Goal: Information Seeking & Learning: Find specific fact

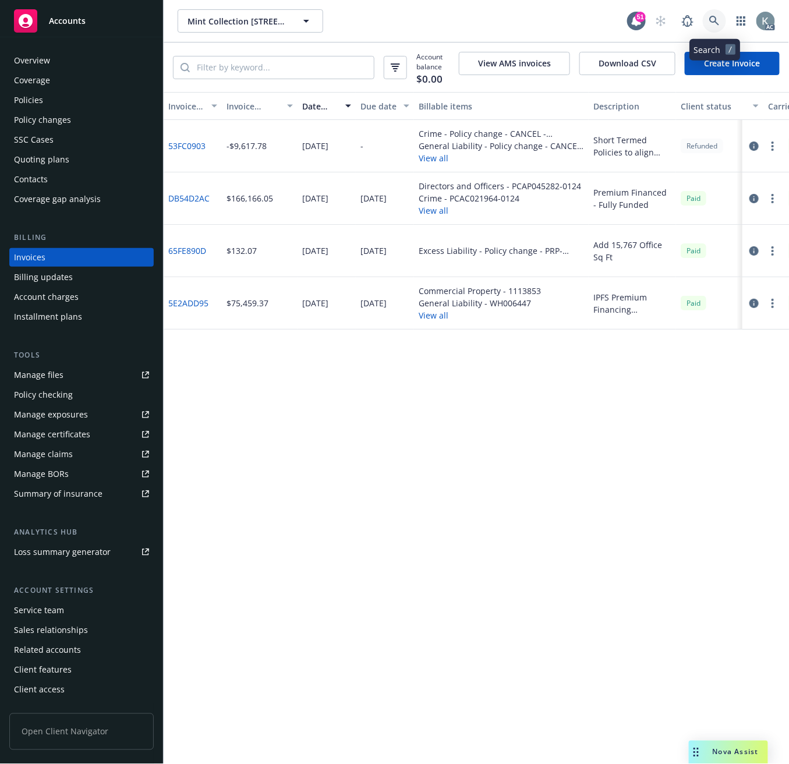
click at [710, 19] on icon at bounding box center [714, 21] width 10 height 10
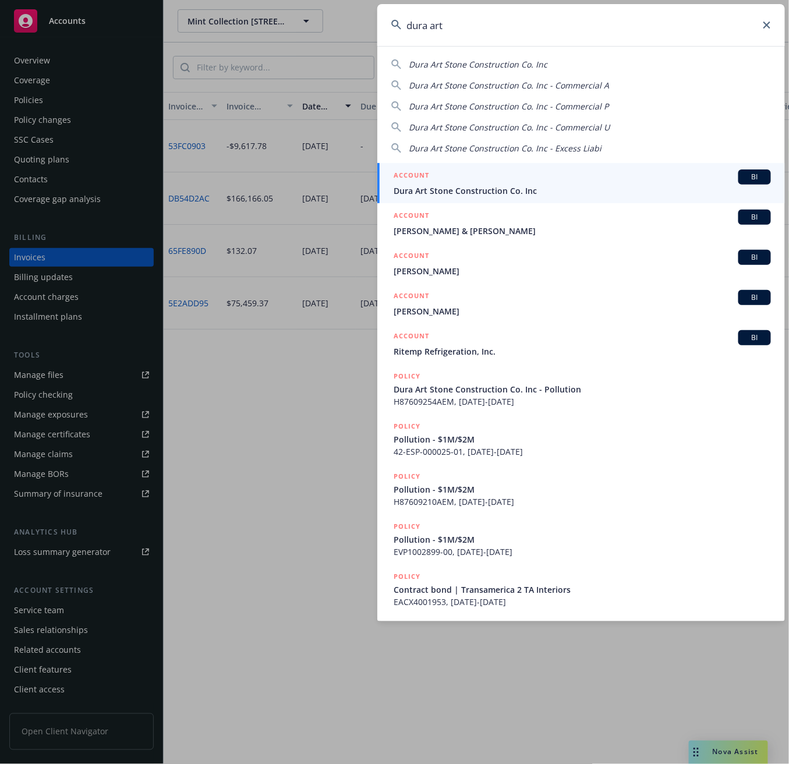
type input "dura art"
click at [441, 190] on span "Dura Art Stone Construction Co. Inc" at bounding box center [582, 191] width 377 height 12
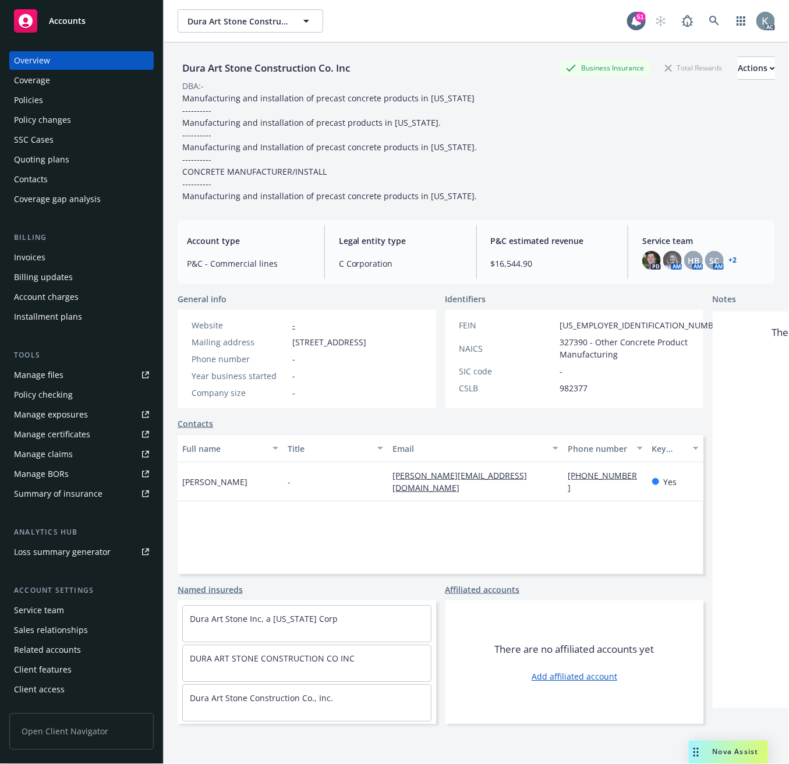
click at [36, 251] on div "Invoices" at bounding box center [29, 257] width 31 height 19
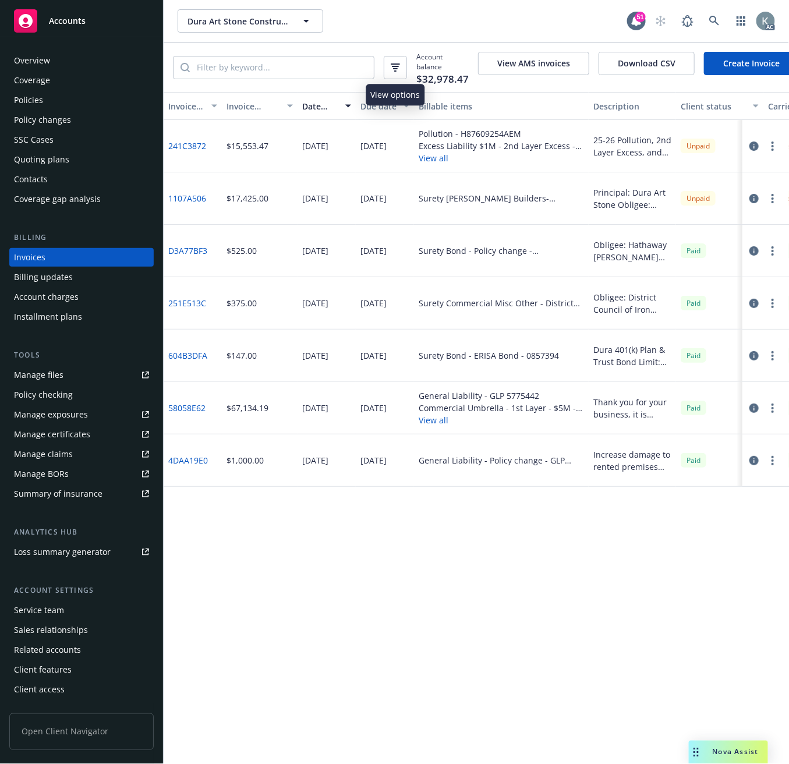
click at [393, 65] on icon "button" at bounding box center [395, 67] width 9 height 8
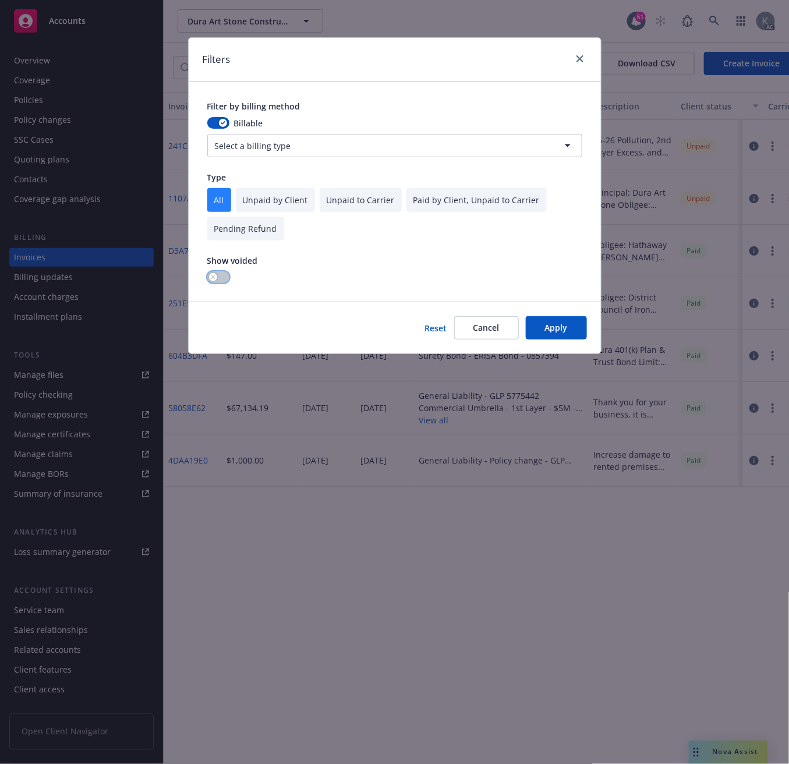
click at [217, 275] on button "button" at bounding box center [218, 277] width 22 height 12
click at [544, 334] on button "Apply" at bounding box center [556, 327] width 61 height 23
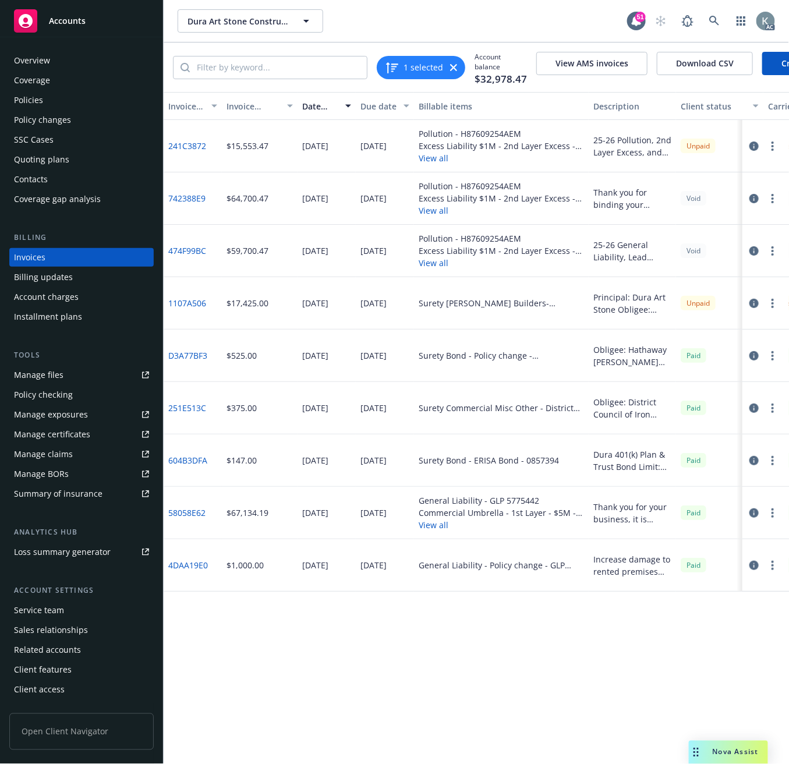
click at [186, 204] on link "742388E9" at bounding box center [186, 198] width 37 height 12
click at [32, 255] on div "Invoices" at bounding box center [29, 257] width 31 height 19
click at [196, 152] on link "241C3872" at bounding box center [187, 146] width 38 height 12
click at [193, 309] on link "1107A506" at bounding box center [187, 303] width 38 height 12
click at [711, 16] on icon at bounding box center [714, 21] width 10 height 10
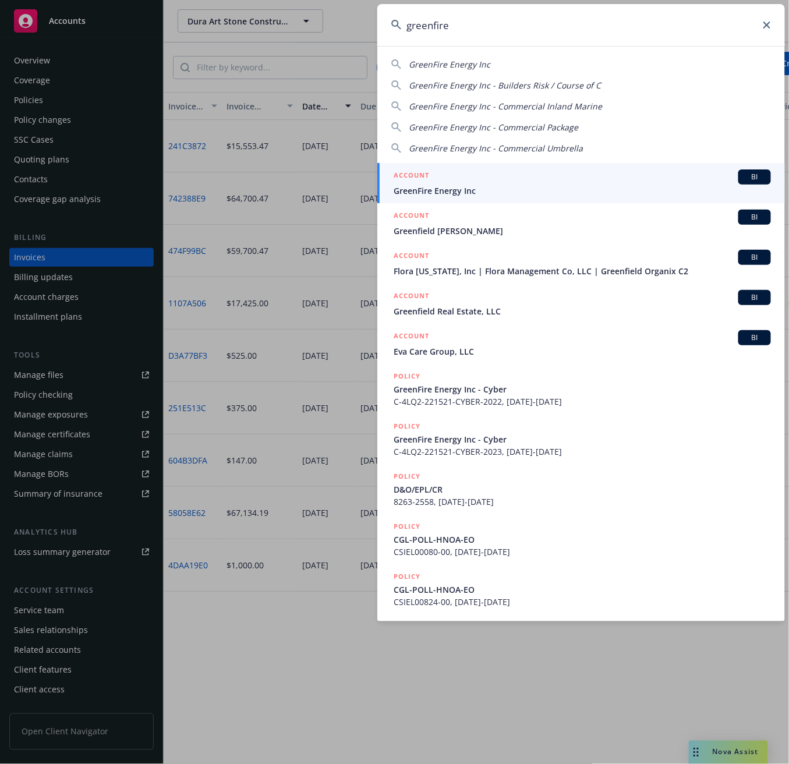
type input "greenfire"
click at [406, 189] on span "GreenFire Energy Inc" at bounding box center [582, 191] width 377 height 12
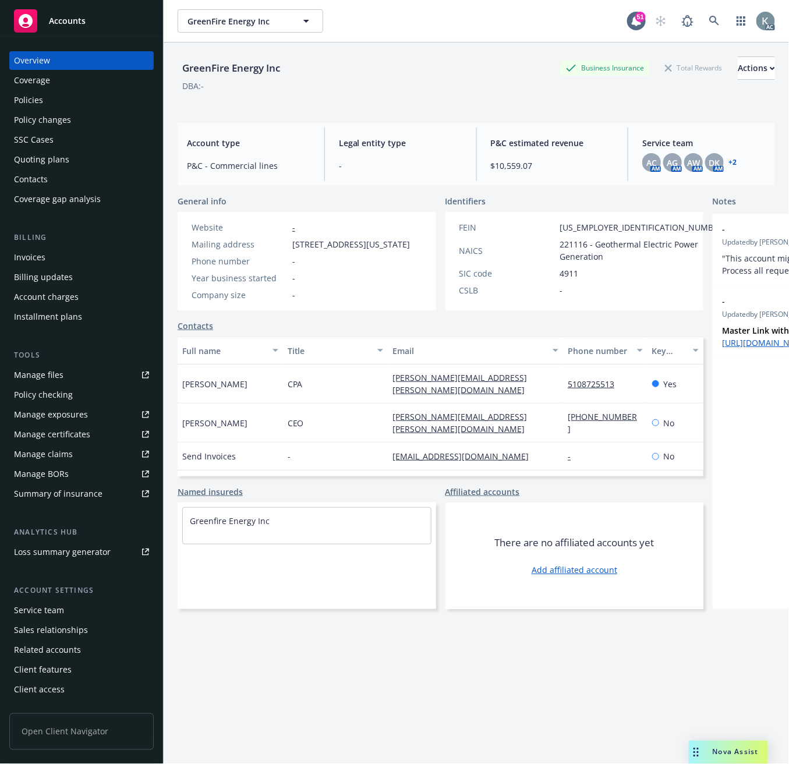
click at [42, 254] on div "Invoices" at bounding box center [29, 257] width 31 height 19
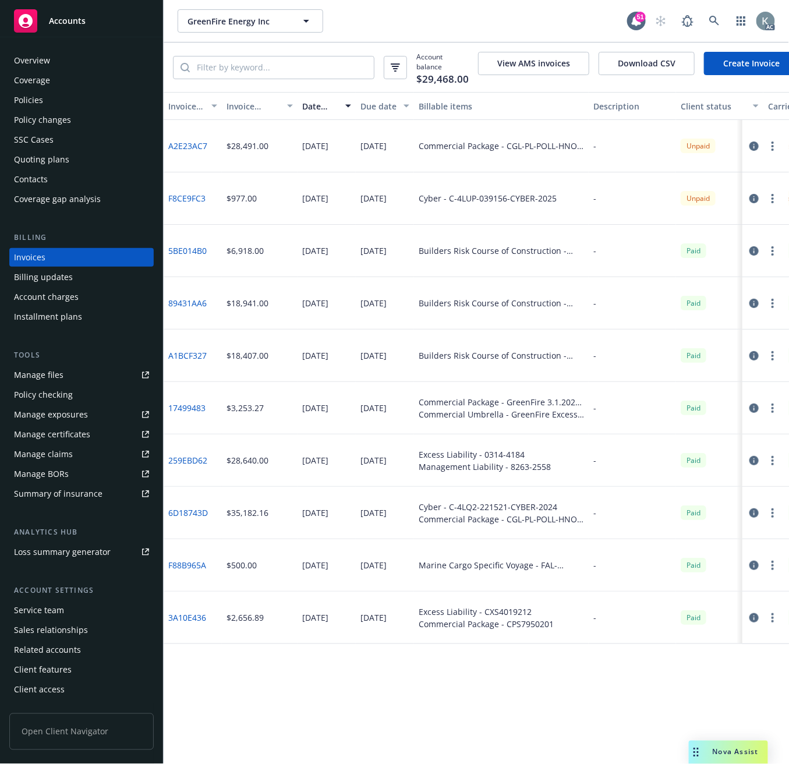
click at [189, 203] on link "F8CE9FC3" at bounding box center [186, 198] width 37 height 12
click at [31, 101] on div "Policies" at bounding box center [28, 100] width 29 height 19
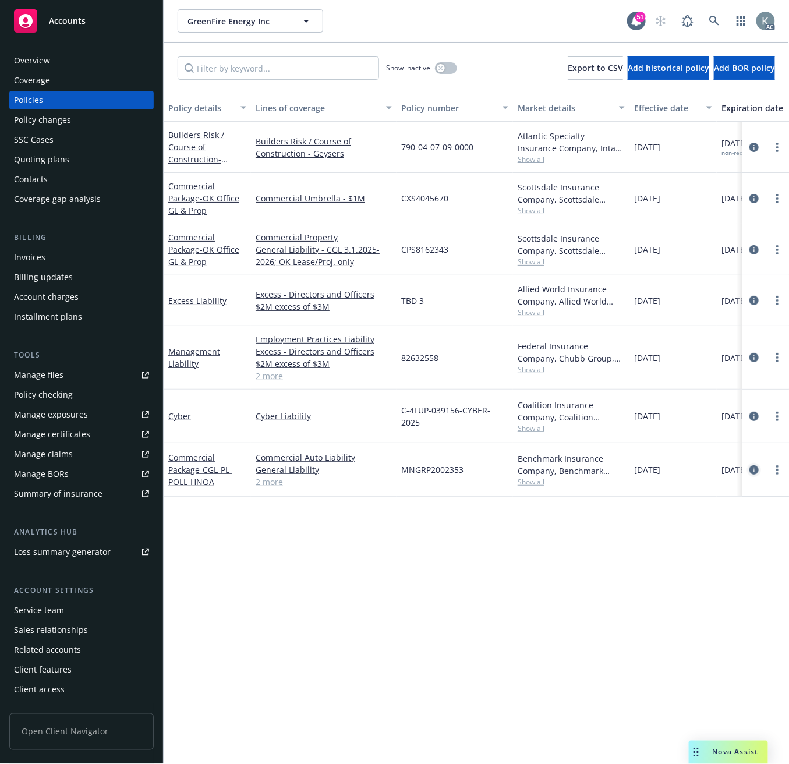
click at [752, 470] on icon "circleInformation" at bounding box center [753, 469] width 9 height 9
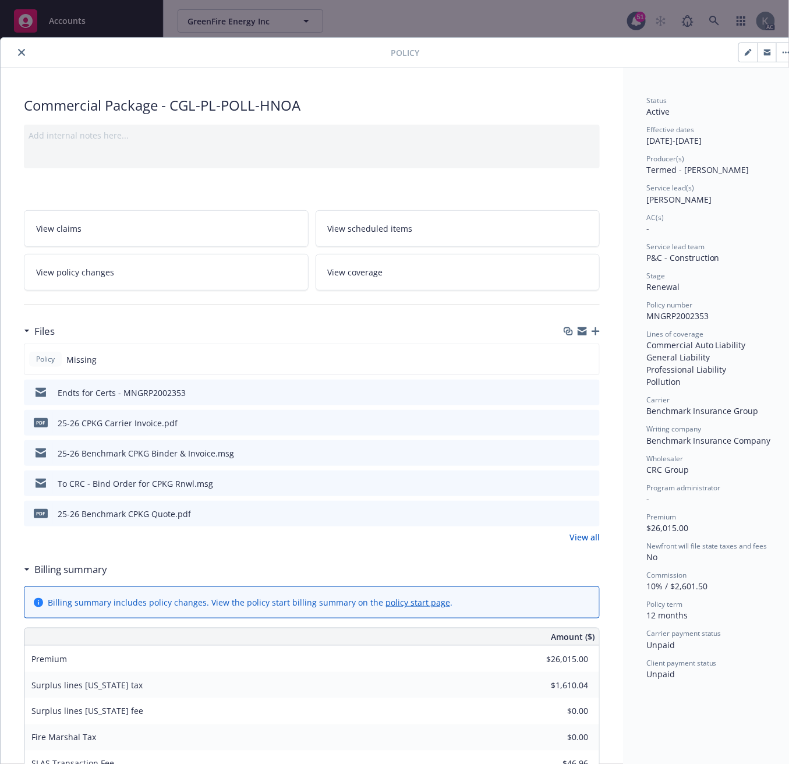
click at [21, 51] on icon "close" at bounding box center [21, 52] width 7 height 7
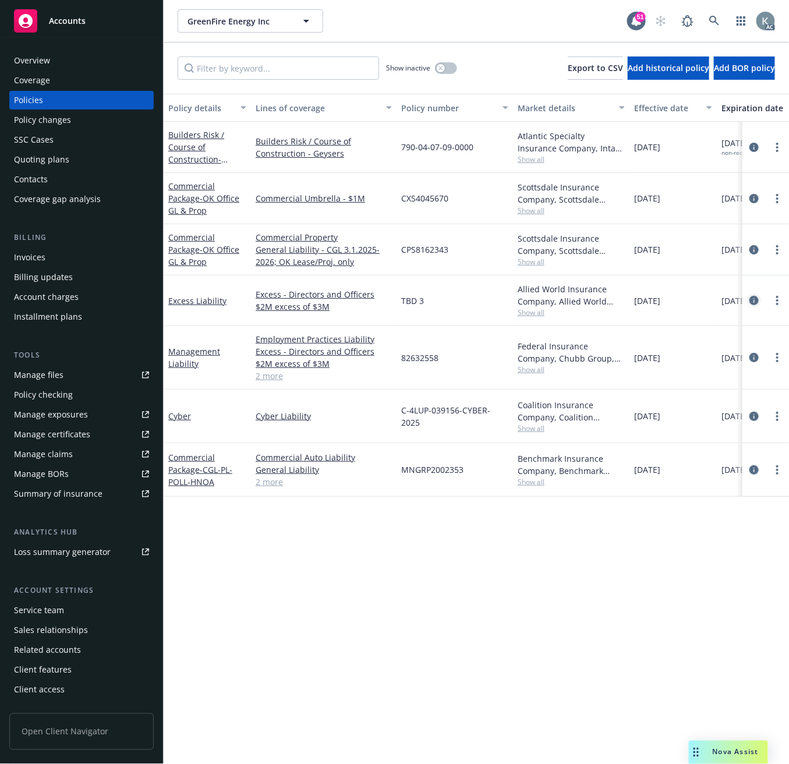
click at [755, 302] on icon "circleInformation" at bounding box center [753, 300] width 9 height 9
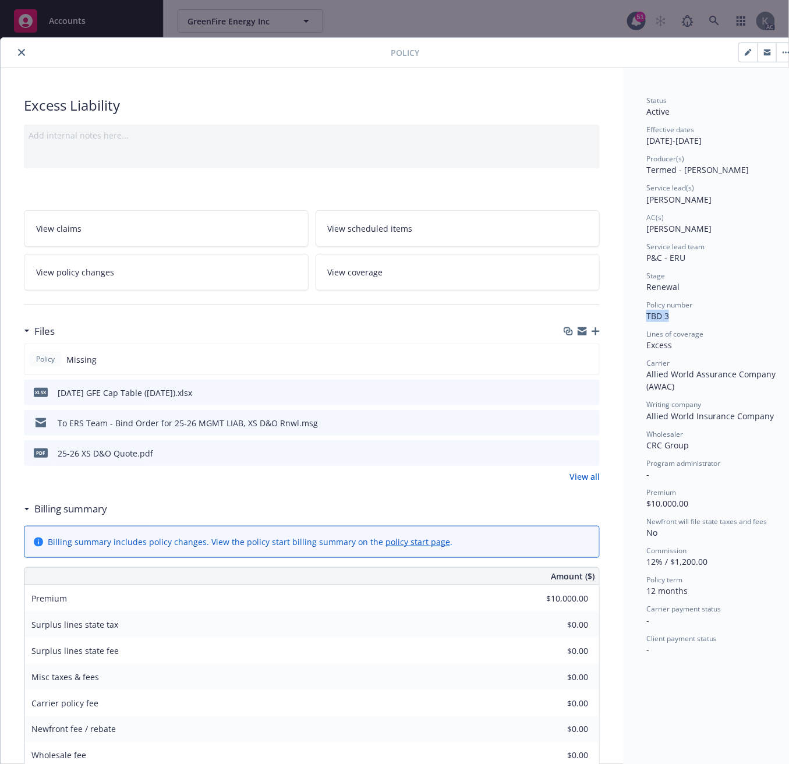
drag, startPoint x: 677, startPoint y: 316, endPoint x: 648, endPoint y: 317, distance: 29.2
click at [648, 317] on div "Policy number TBD 3" at bounding box center [711, 311] width 130 height 22
copy span "TBD 3"
click at [18, 49] on icon "close" at bounding box center [21, 52] width 7 height 7
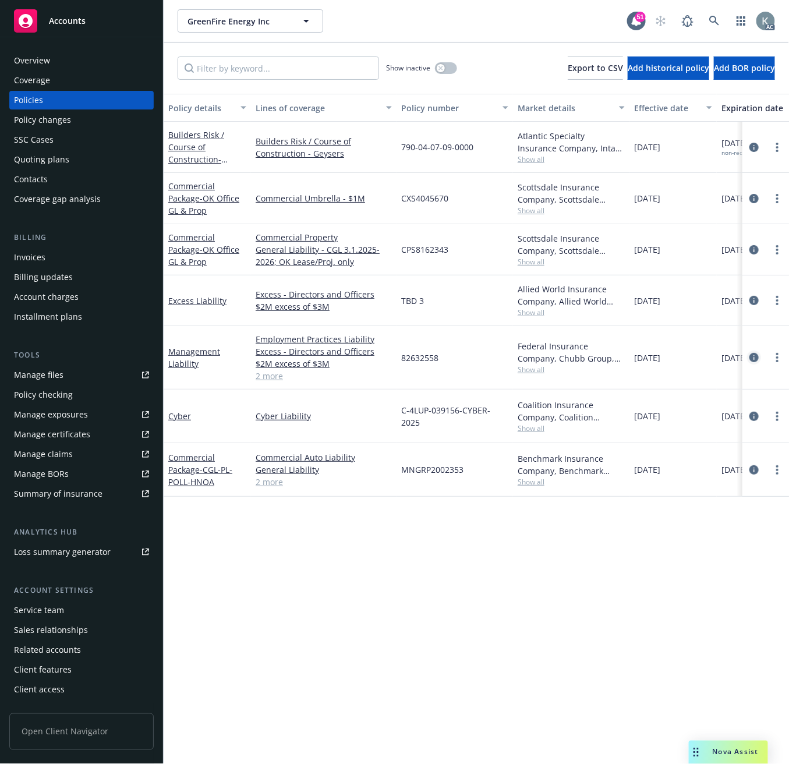
click at [752, 363] on link "circleInformation" at bounding box center [754, 357] width 14 height 14
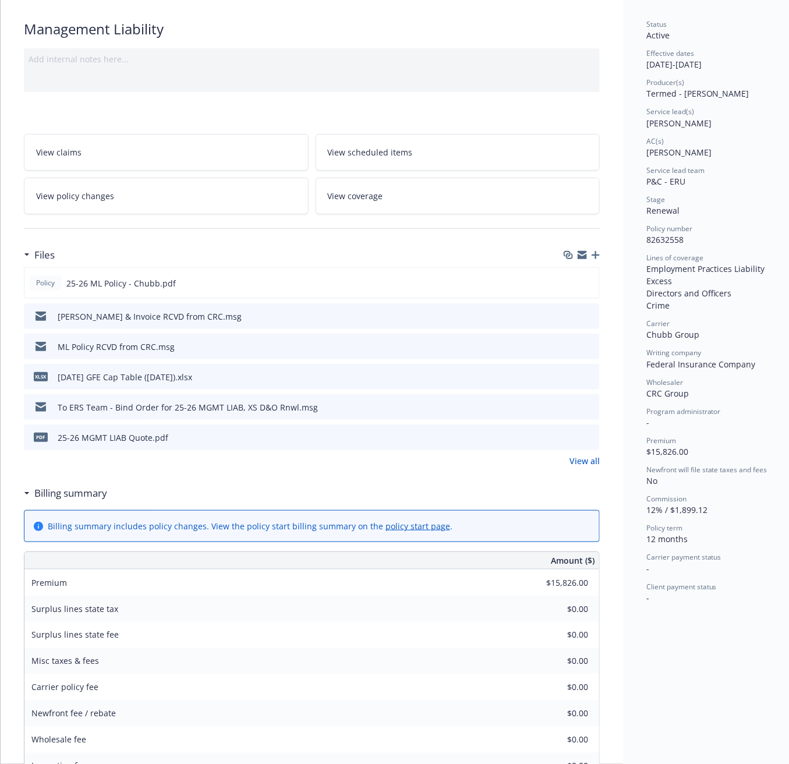
scroll to position [194, 0]
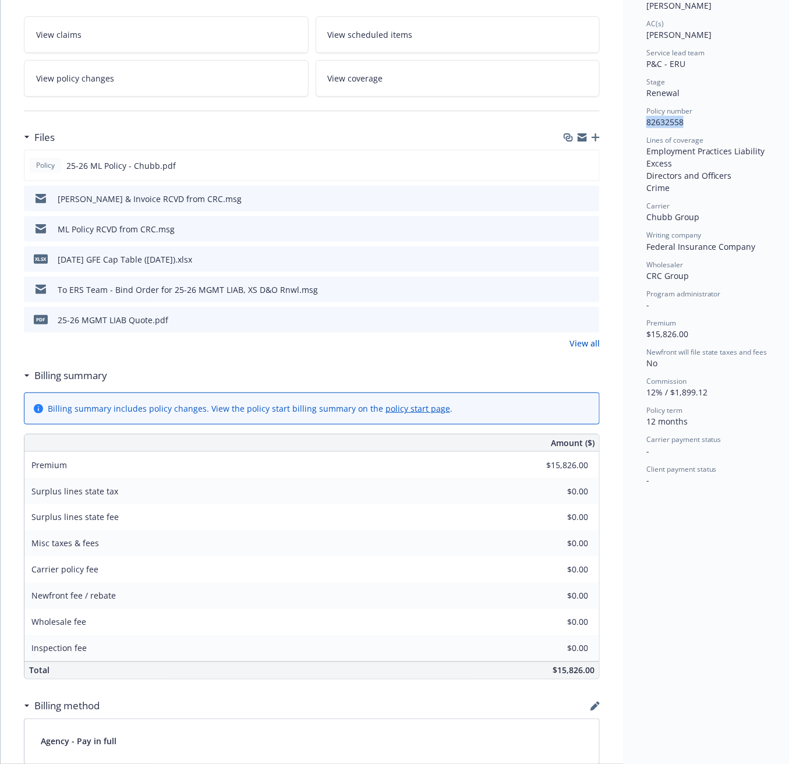
drag, startPoint x: 689, startPoint y: 123, endPoint x: 647, endPoint y: 126, distance: 41.5
click at [647, 126] on div "Policy number 82632558" at bounding box center [711, 117] width 130 height 22
copy span "82632558"
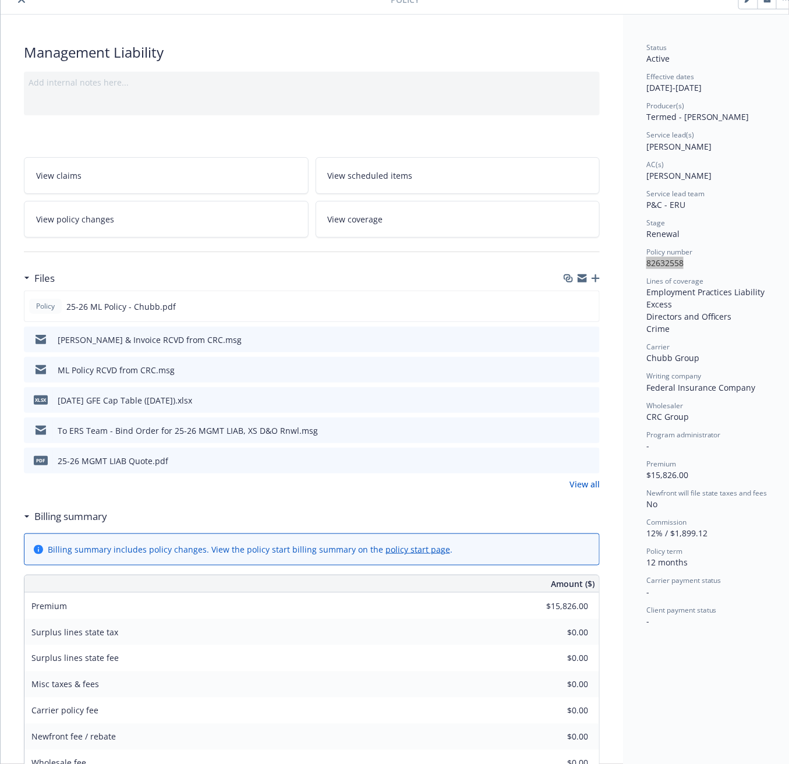
scroll to position [0, 0]
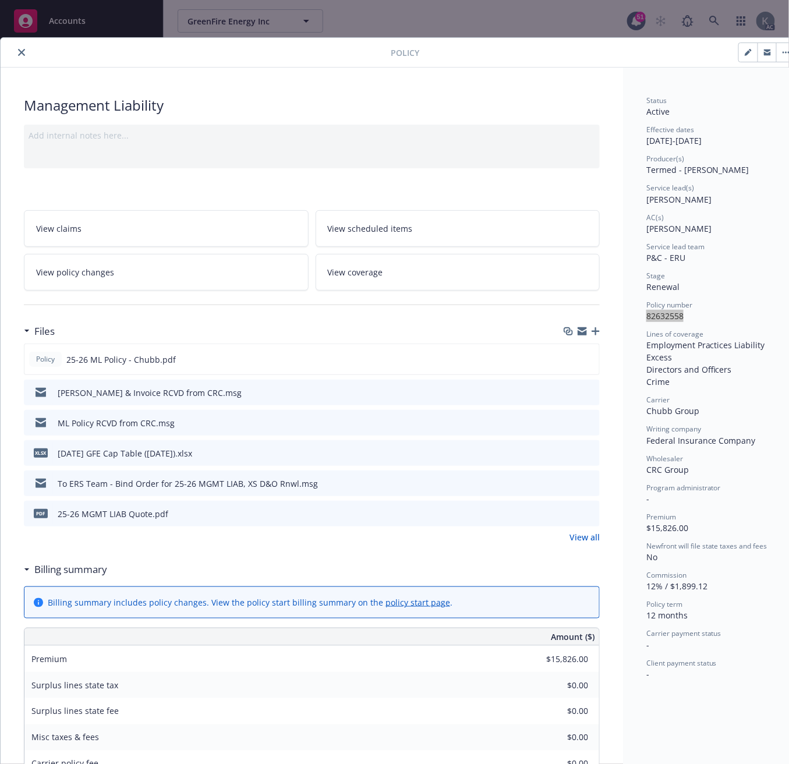
click at [19, 51] on icon "close" at bounding box center [21, 52] width 7 height 7
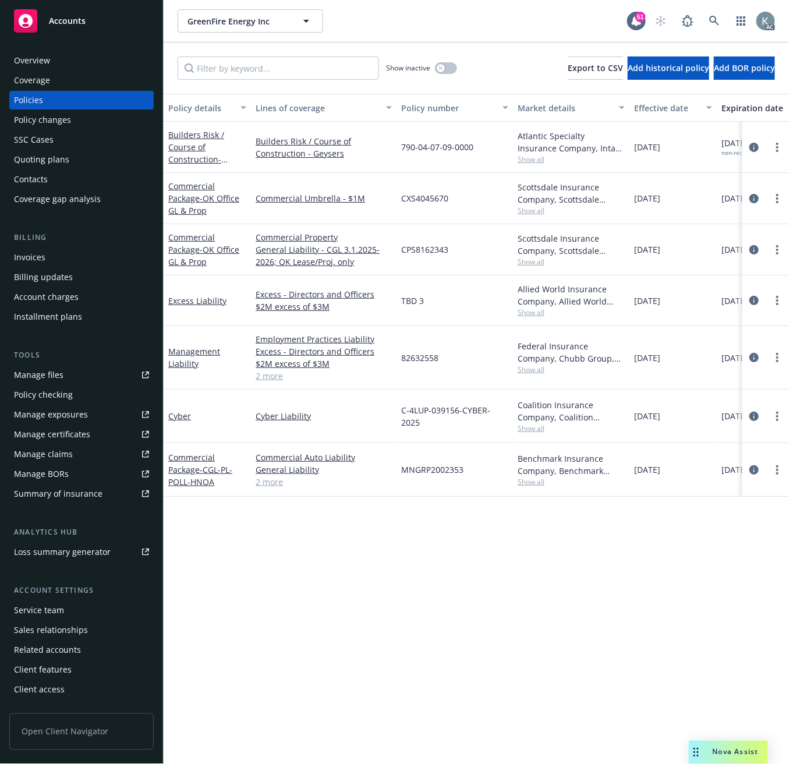
click at [30, 254] on div "Invoices" at bounding box center [29, 257] width 31 height 19
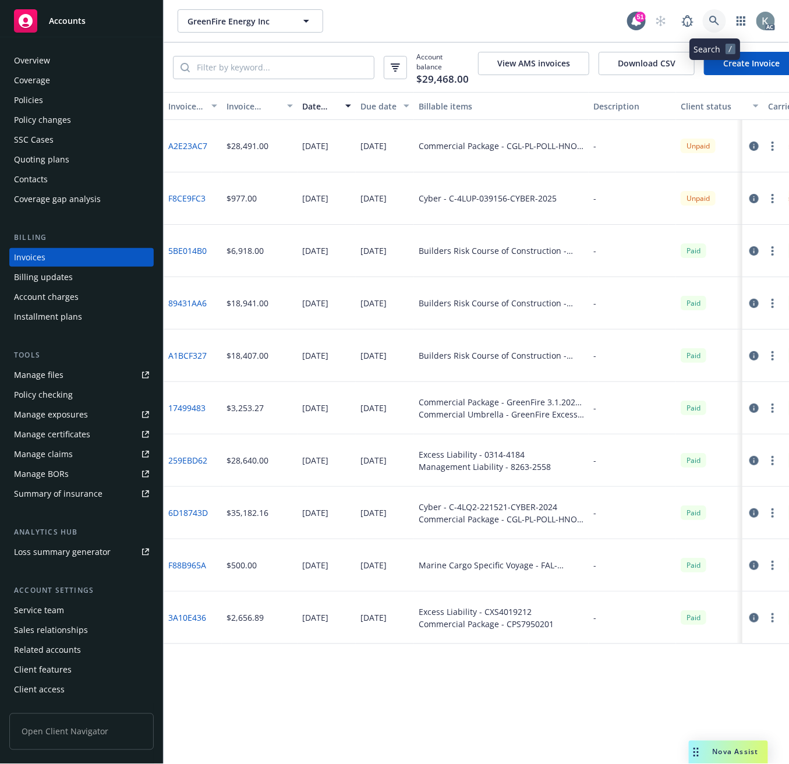
click at [709, 17] on icon at bounding box center [714, 21] width 10 height 10
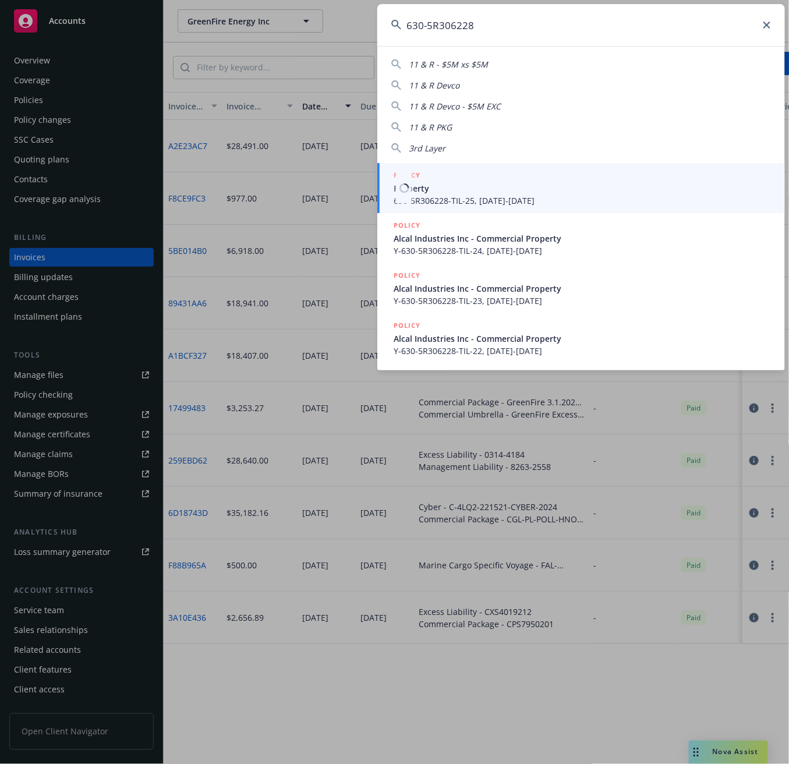
type input "630-5R306228"
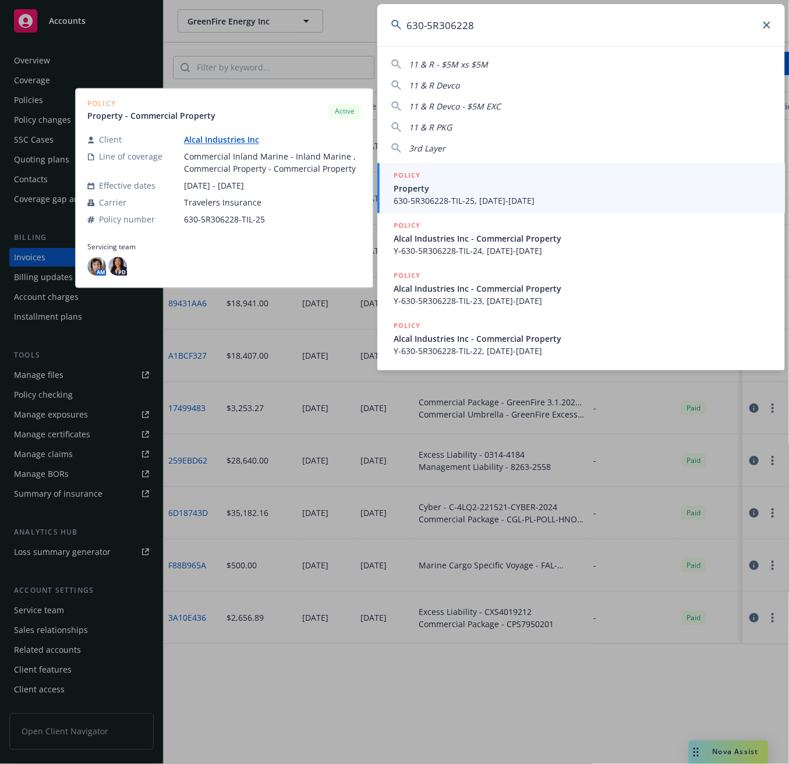
click at [462, 200] on span "630-5R306228-TIL-25, [DATE]-[DATE]" at bounding box center [582, 200] width 377 height 12
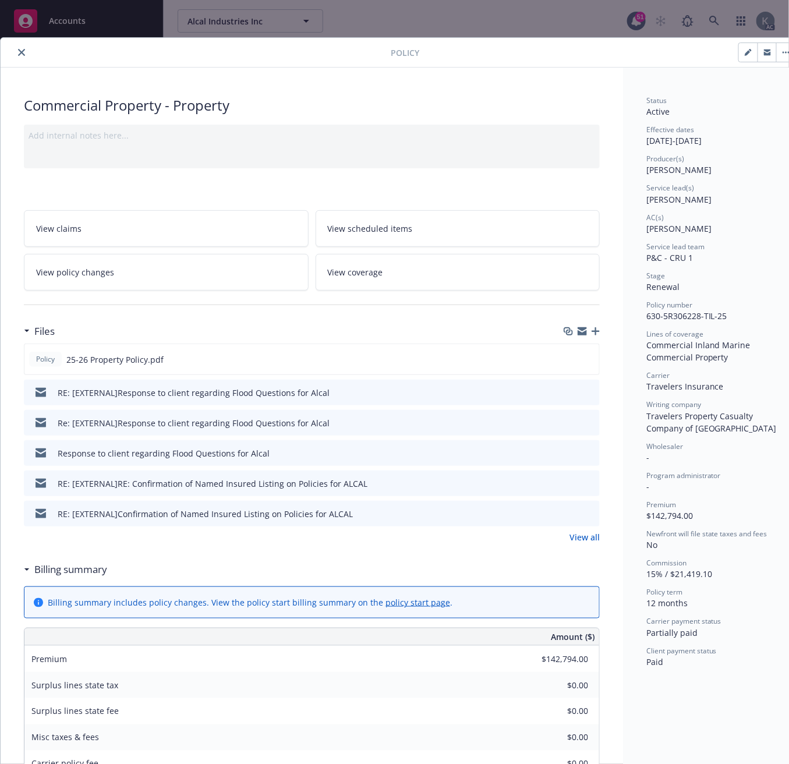
click at [22, 50] on icon "close" at bounding box center [21, 52] width 7 height 7
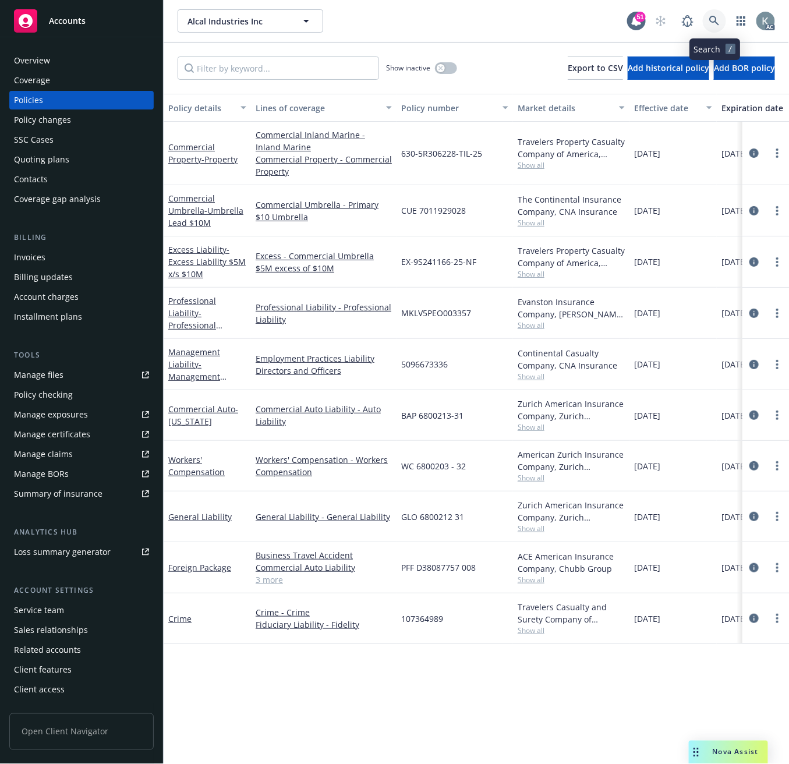
click at [711, 17] on icon at bounding box center [714, 21] width 10 height 10
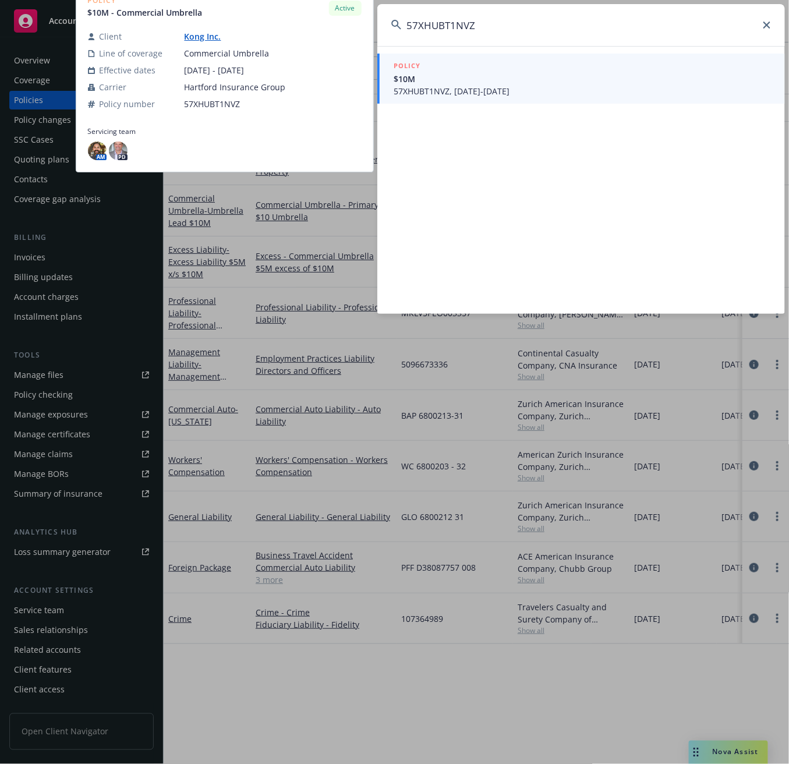
type input "57XHUBT1NVZ"
click at [414, 90] on span "57XHUBT1NVZ, [DATE]-[DATE]" at bounding box center [582, 91] width 377 height 12
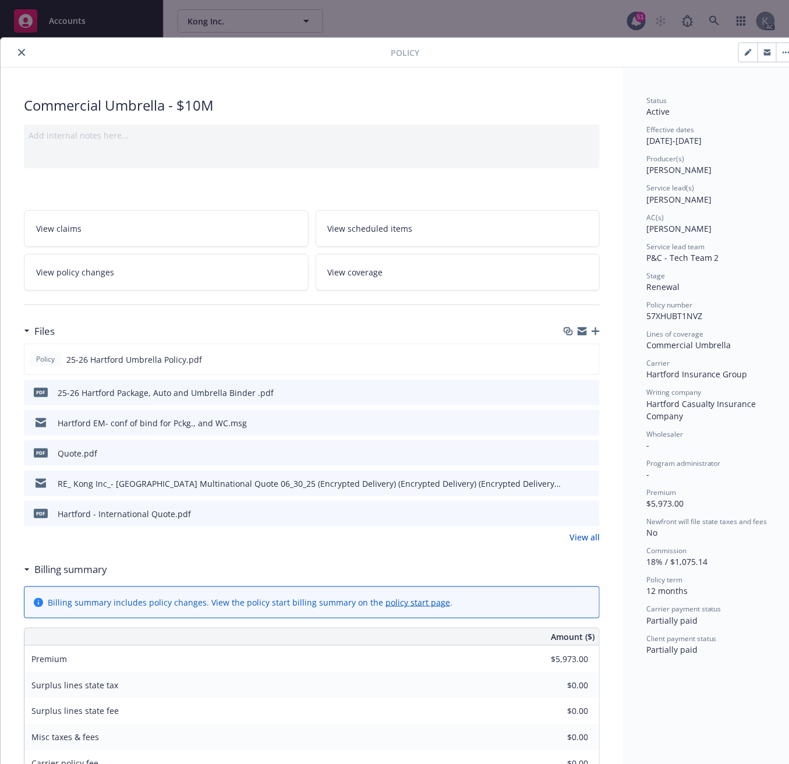
click at [252, 97] on div "Commercial Umbrella - $10M" at bounding box center [312, 105] width 576 height 20
click at [20, 50] on icon "close" at bounding box center [21, 52] width 7 height 7
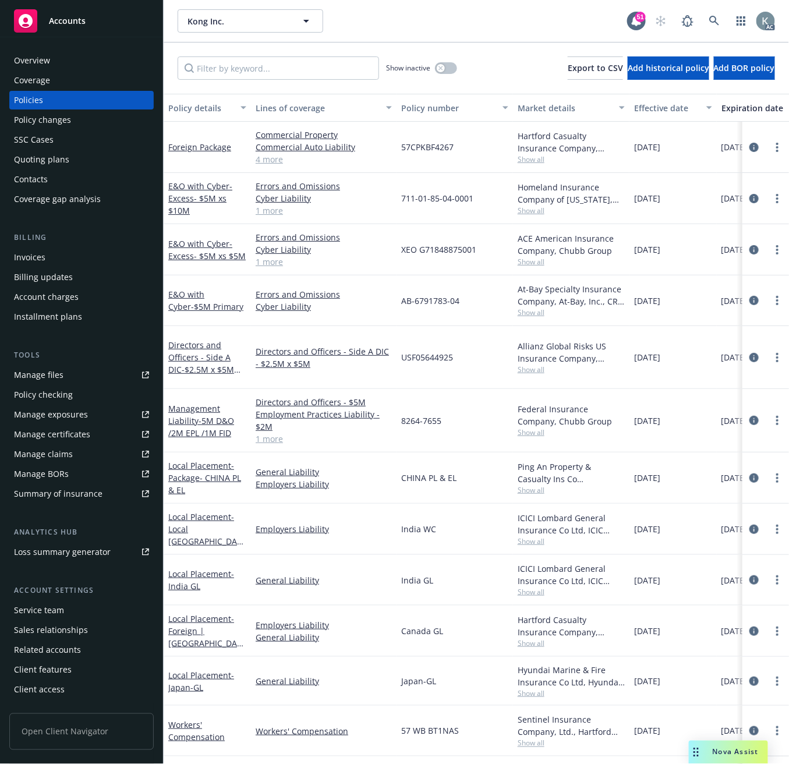
click at [37, 254] on div "Invoices" at bounding box center [29, 257] width 31 height 19
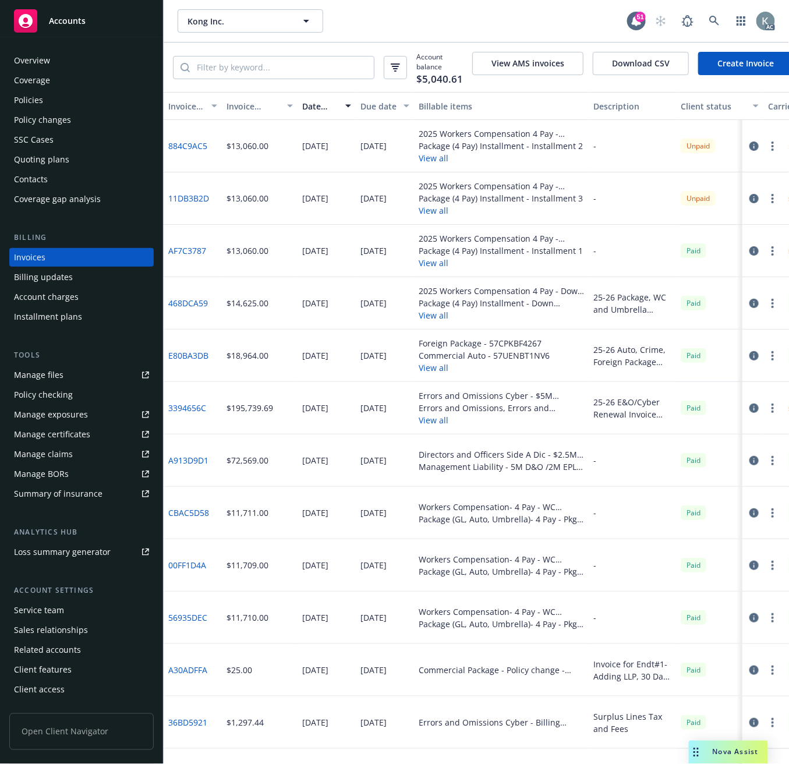
click at [185, 307] on link "468DCA59" at bounding box center [188, 303] width 40 height 12
click at [30, 100] on div "Policies" at bounding box center [28, 100] width 29 height 19
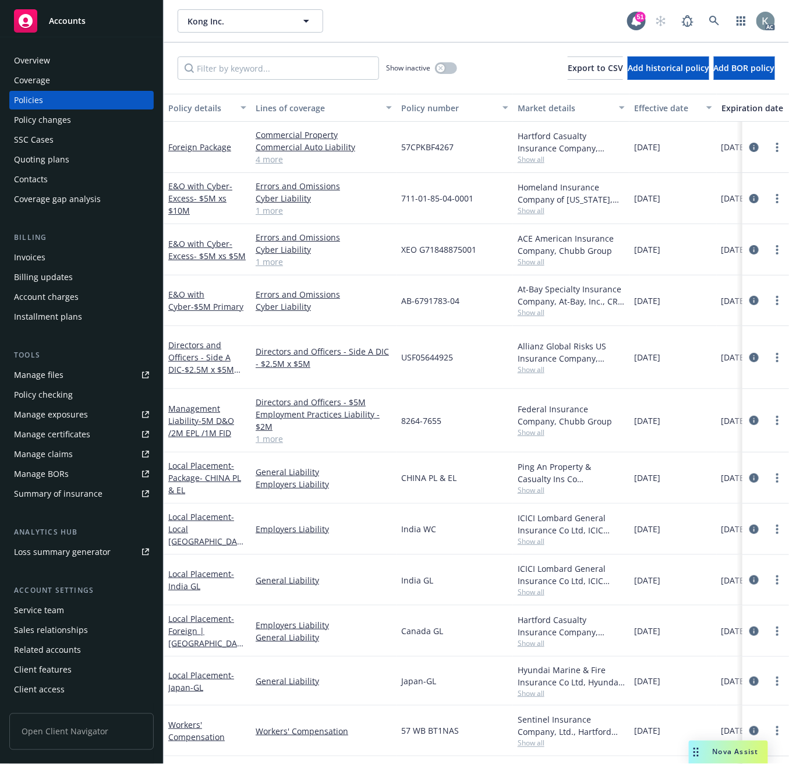
click at [431, 109] on div "Policy number" at bounding box center [448, 108] width 94 height 12
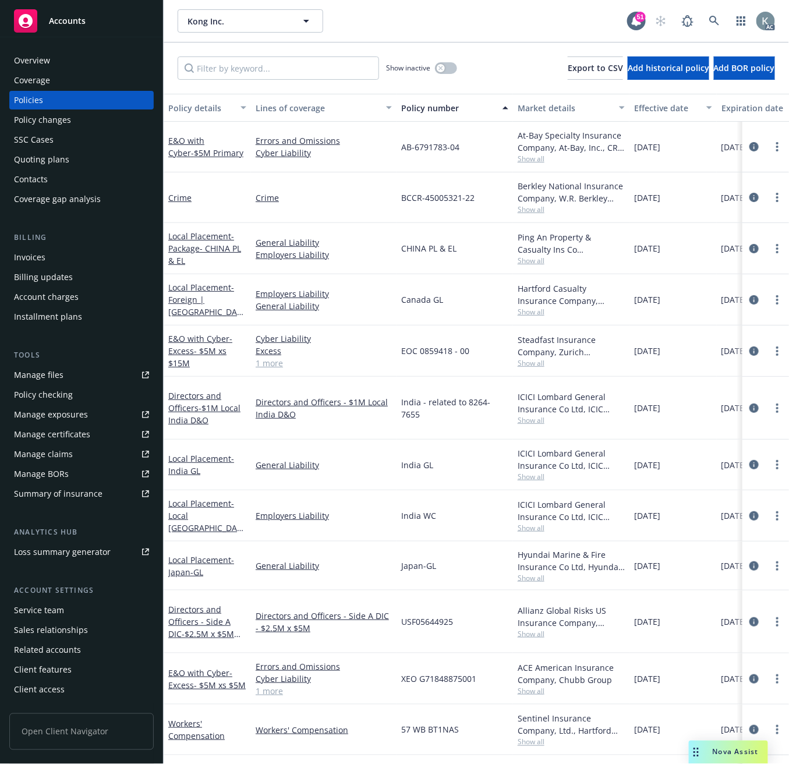
click at [431, 109] on div "Policy number" at bounding box center [448, 108] width 94 height 12
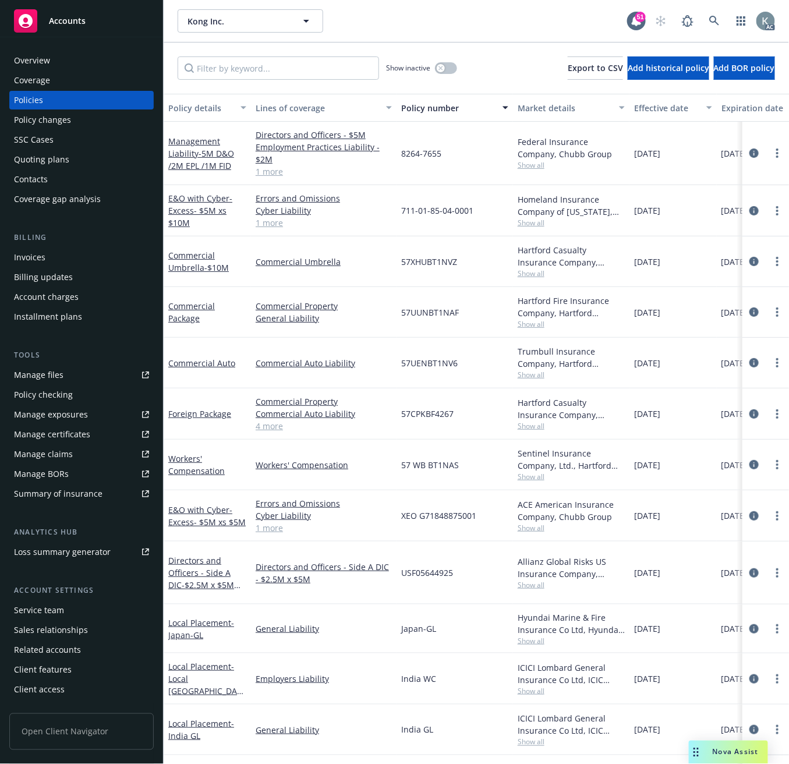
click at [431, 109] on div "Policy number" at bounding box center [448, 108] width 94 height 12
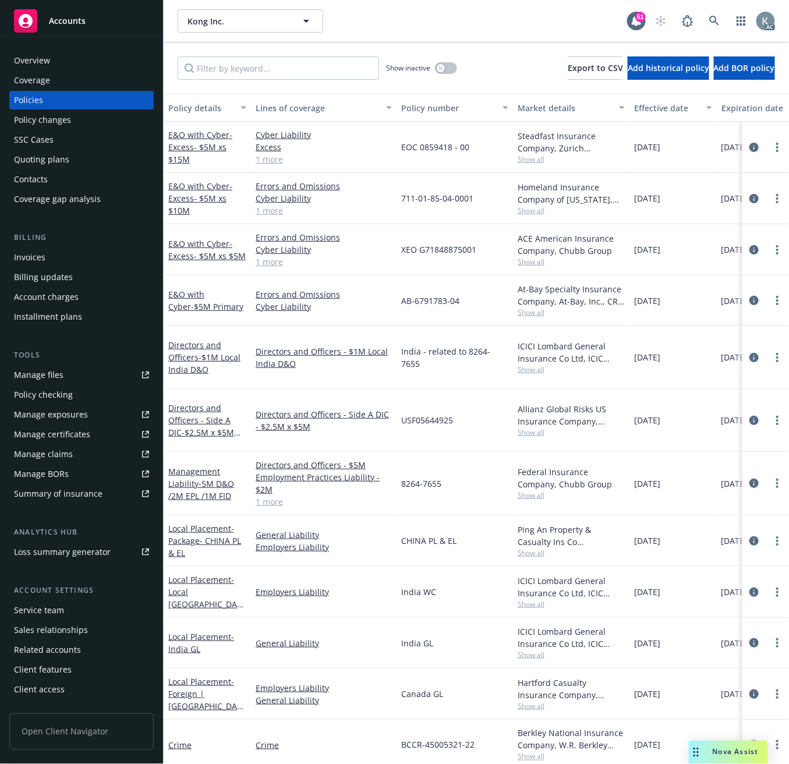
click at [431, 109] on div "Policy number" at bounding box center [448, 108] width 94 height 12
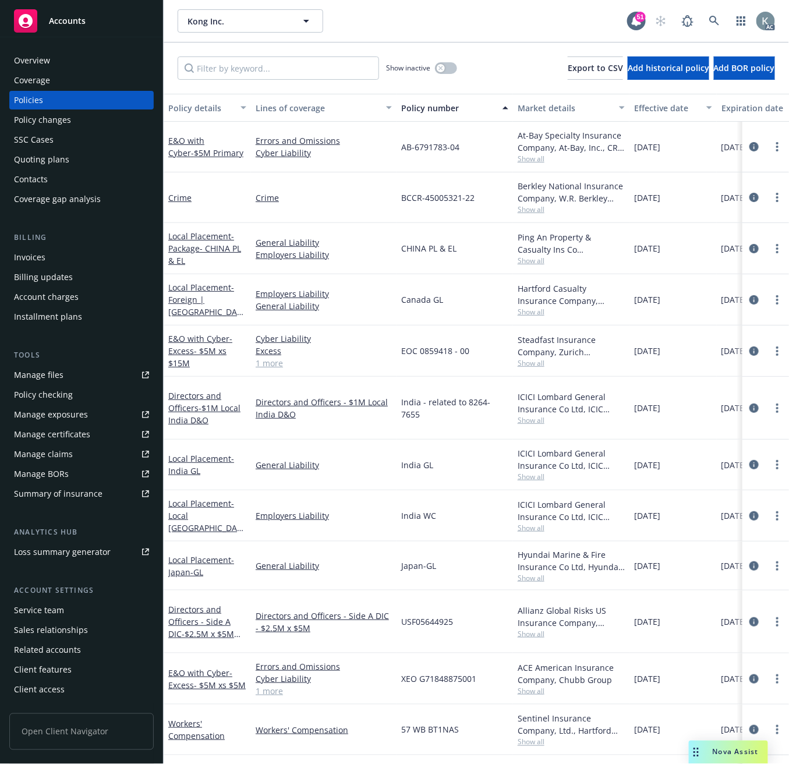
click at [420, 109] on div "Policy number" at bounding box center [448, 108] width 94 height 12
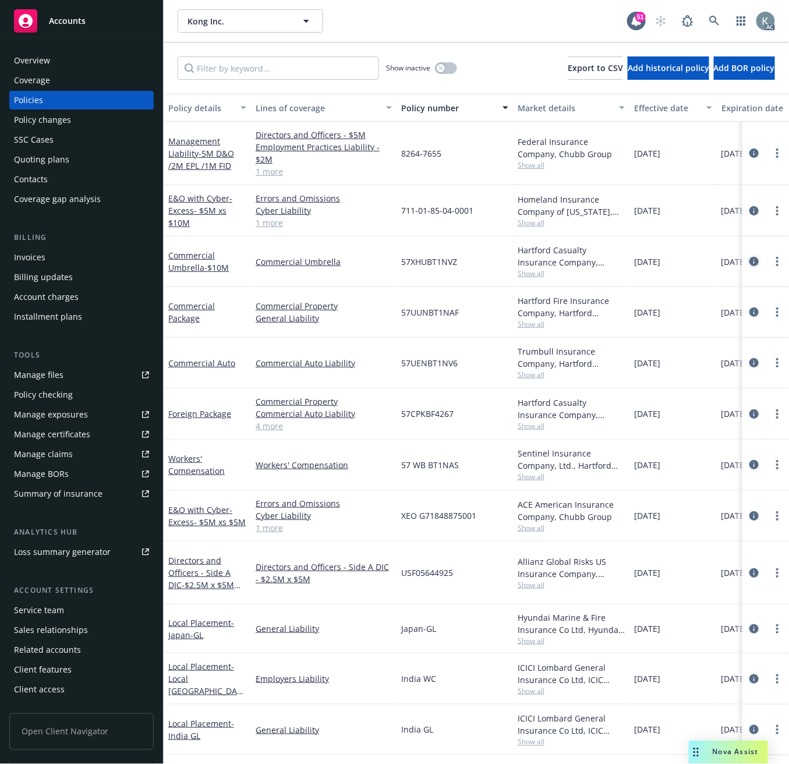
click at [749, 258] on icon "circleInformation" at bounding box center [753, 261] width 9 height 9
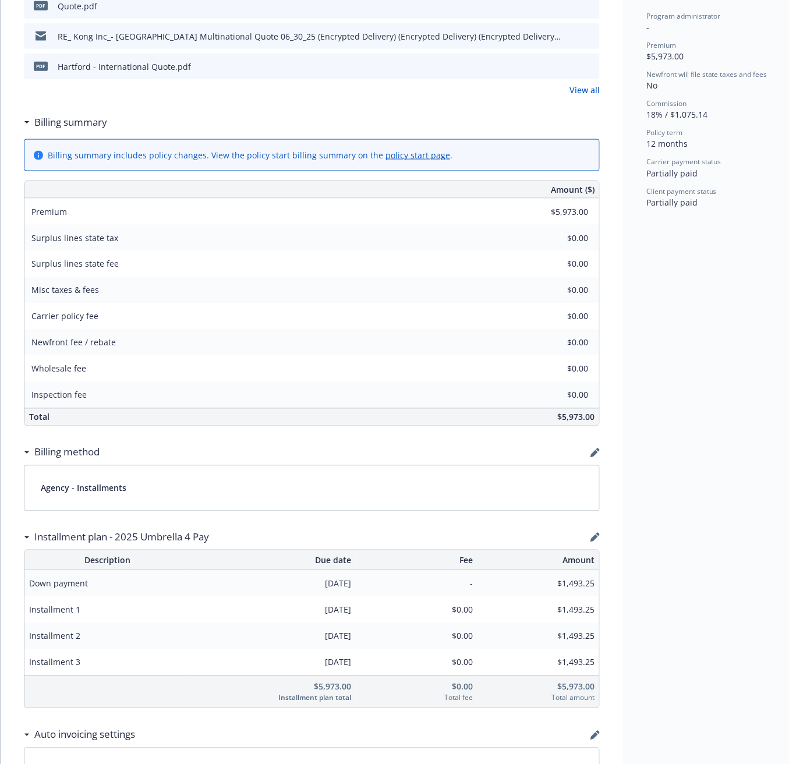
scroll to position [487, 0]
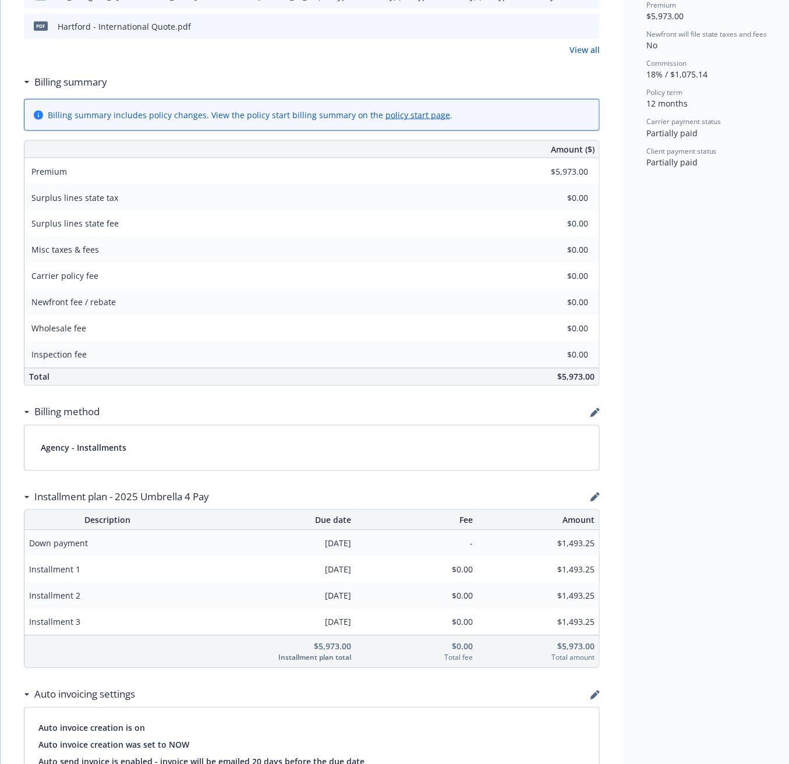
drag, startPoint x: 687, startPoint y: 551, endPoint x: 689, endPoint y: 532, distance: 18.7
click at [687, 550] on div "Status Active Effective dates [DATE] - [DATE] Producer(s) [PERSON_NAME] Service…" at bounding box center [711, 532] width 177 height 1905
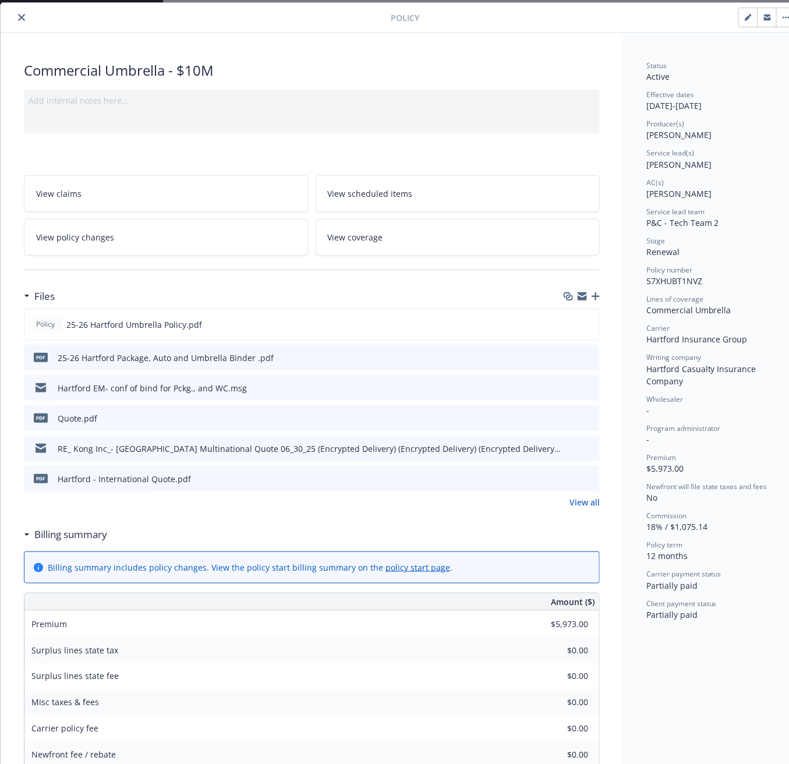
scroll to position [0, 0]
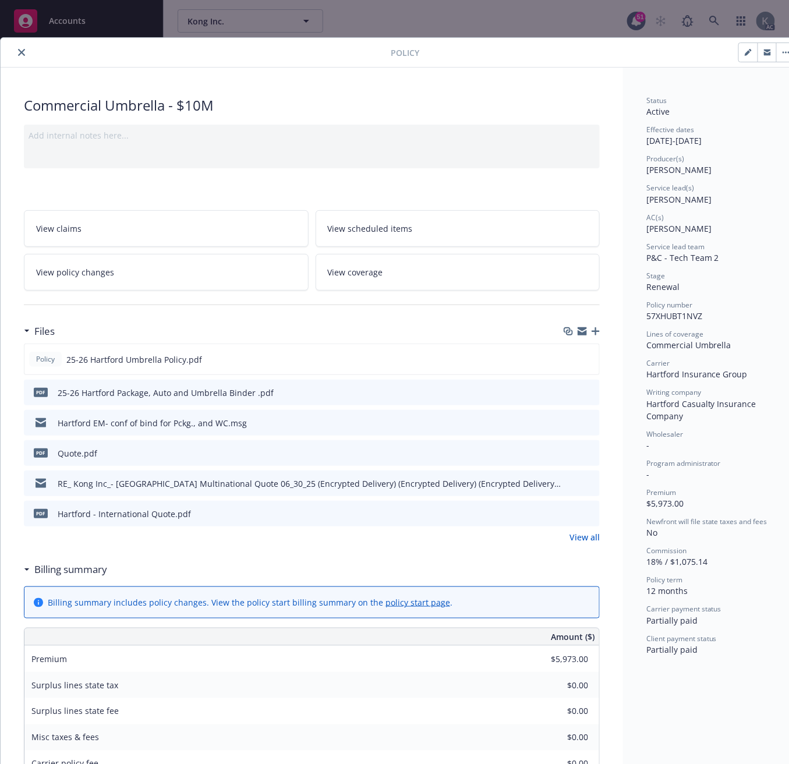
click at [19, 51] on icon "close" at bounding box center [21, 52] width 7 height 7
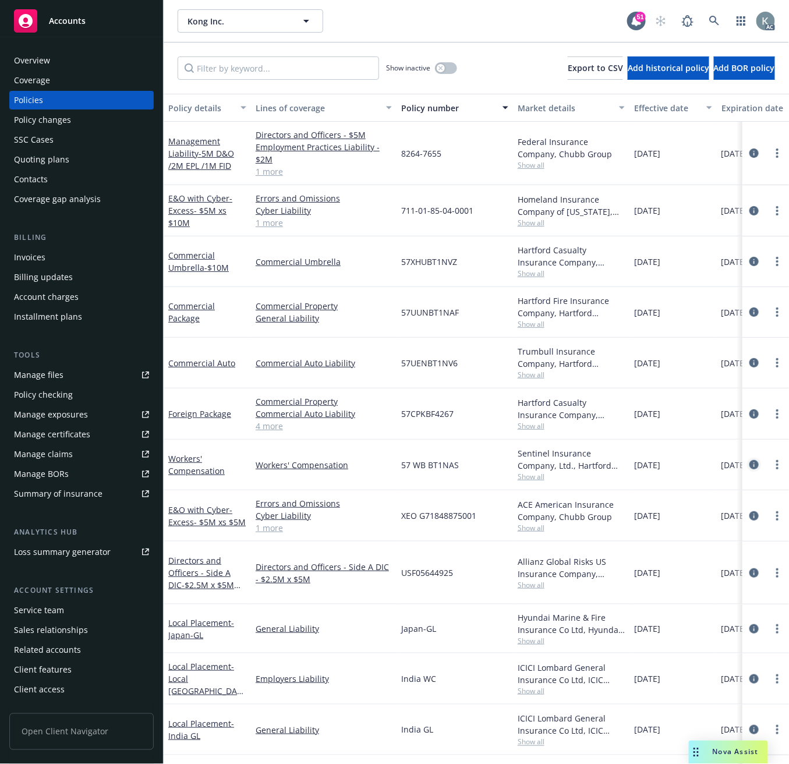
click at [749, 465] on icon "circleInformation" at bounding box center [753, 464] width 9 height 9
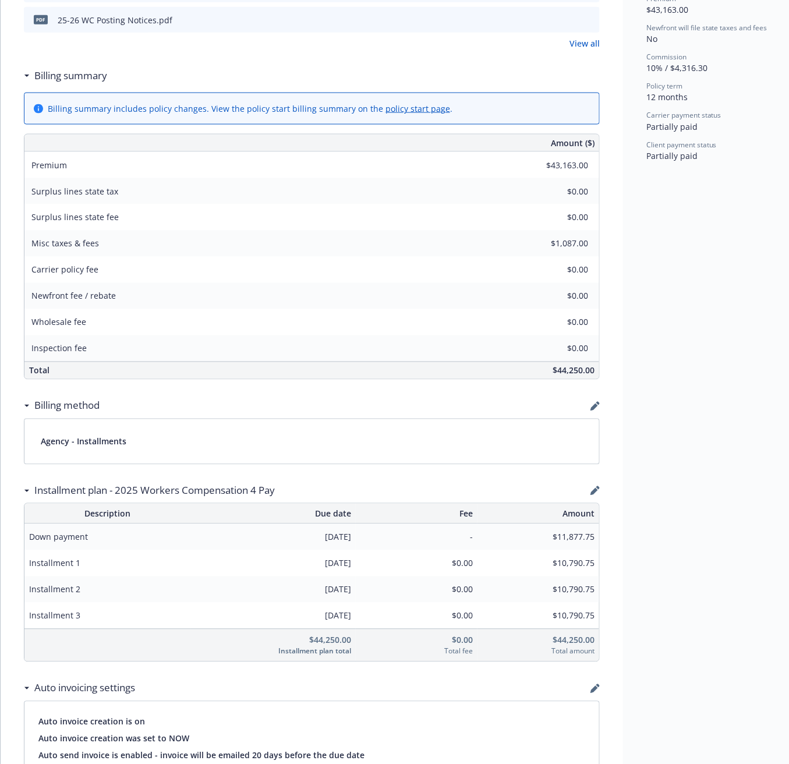
scroll to position [517, 0]
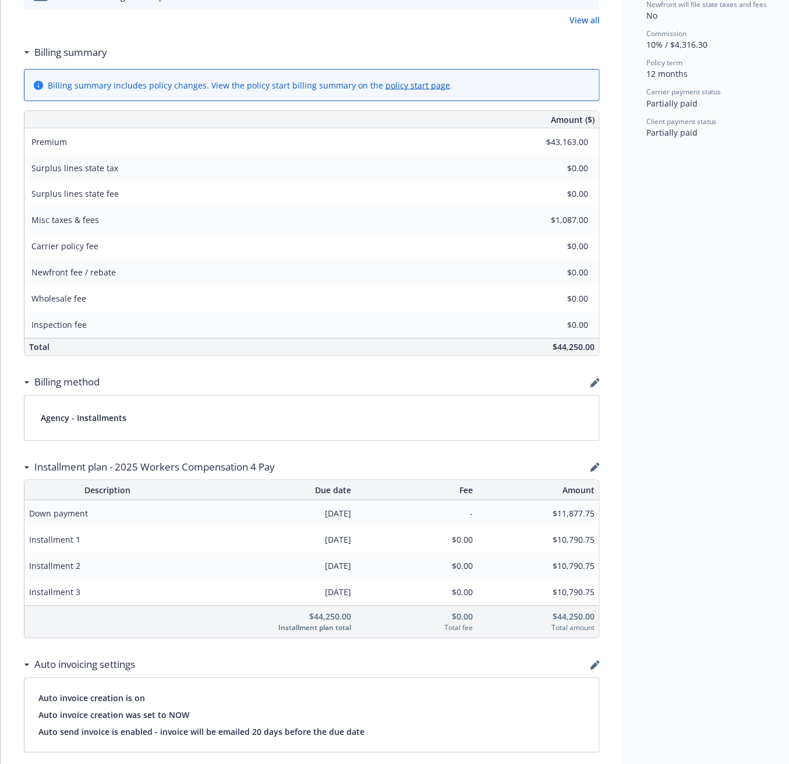
click at [681, 217] on div "Status Active Effective dates [DATE] - [DATE] Producer(s) [PERSON_NAME] Service…" at bounding box center [711, 503] width 177 height 1905
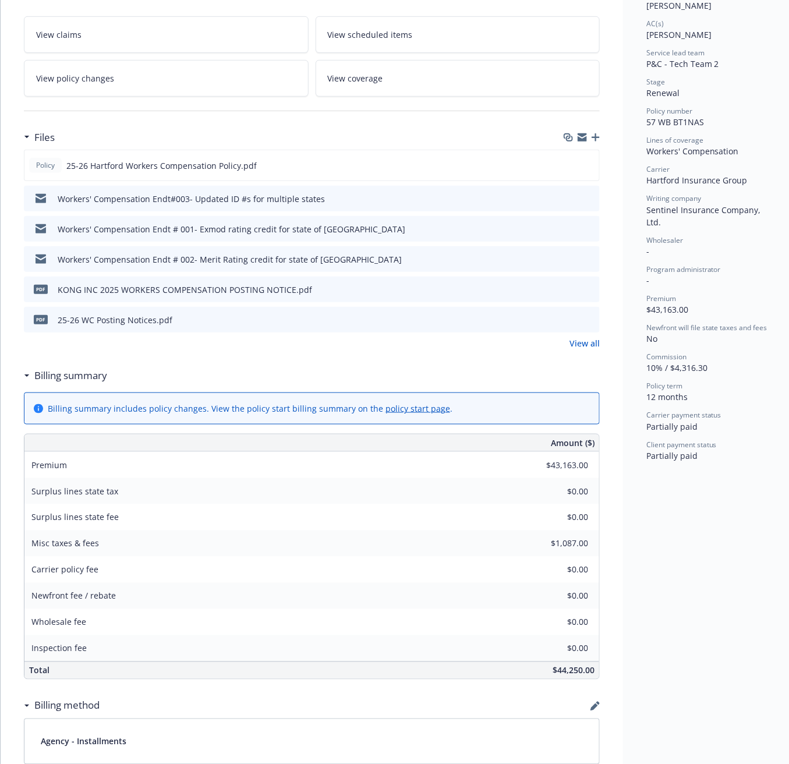
scroll to position [258, 0]
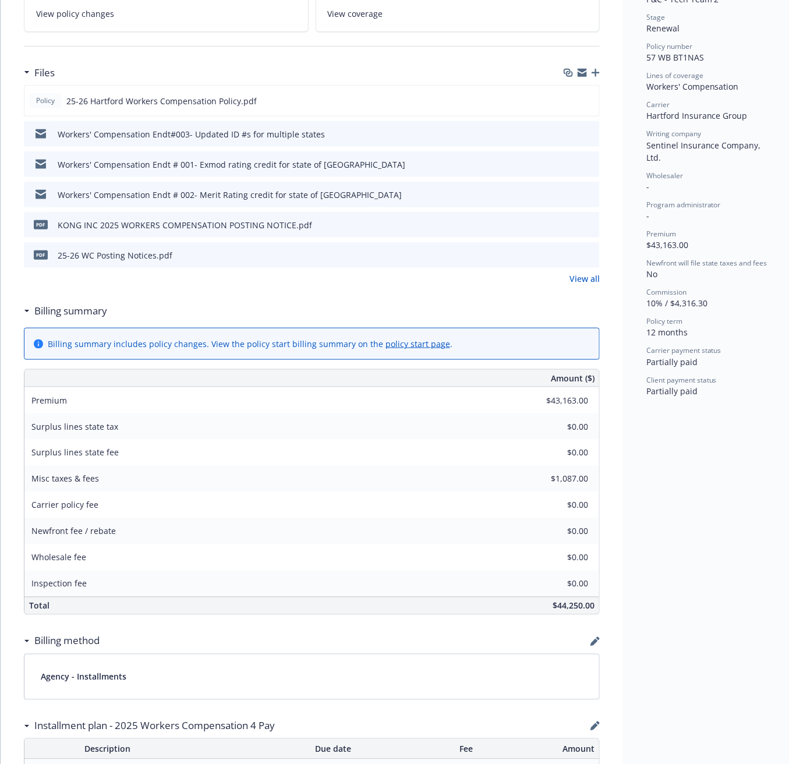
click at [131, 299] on div "Billing summary" at bounding box center [312, 311] width 576 height 24
click at [571, 252] on icon "download file" at bounding box center [569, 254] width 9 height 9
click at [569, 97] on icon "download file" at bounding box center [568, 99] width 9 height 9
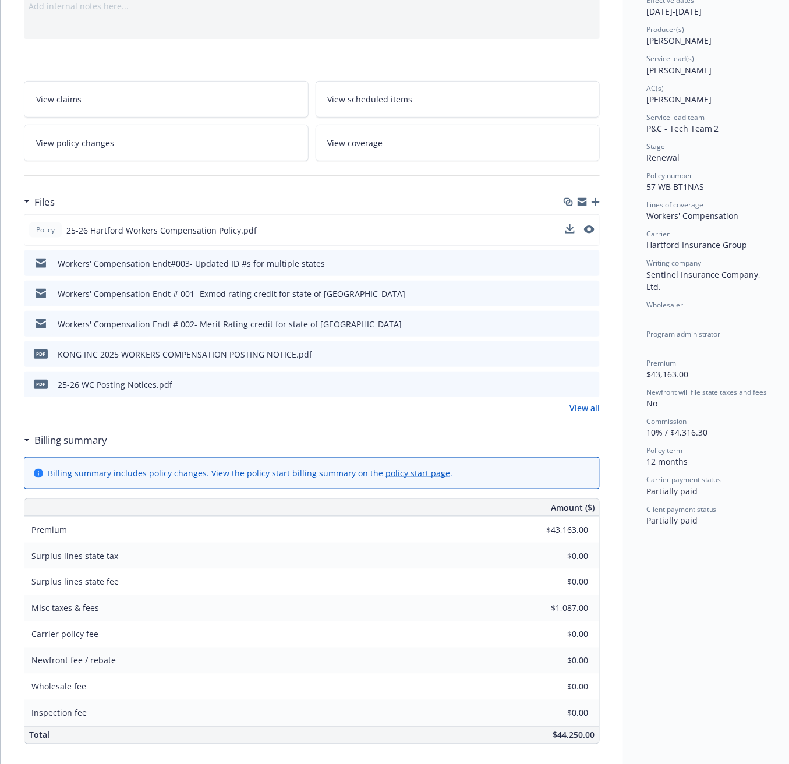
scroll to position [0, 0]
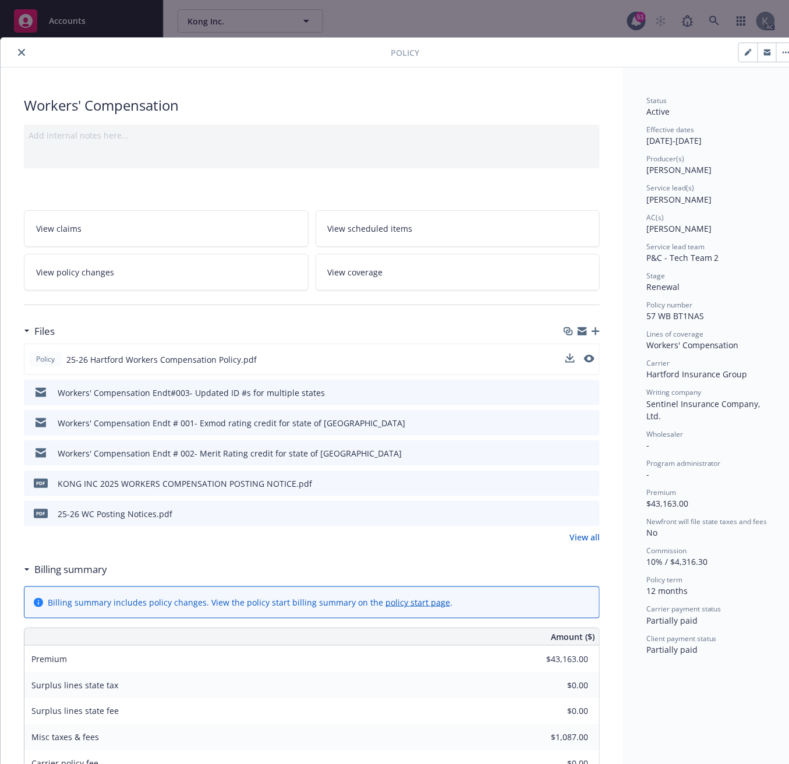
click at [19, 52] on icon "close" at bounding box center [21, 52] width 7 height 7
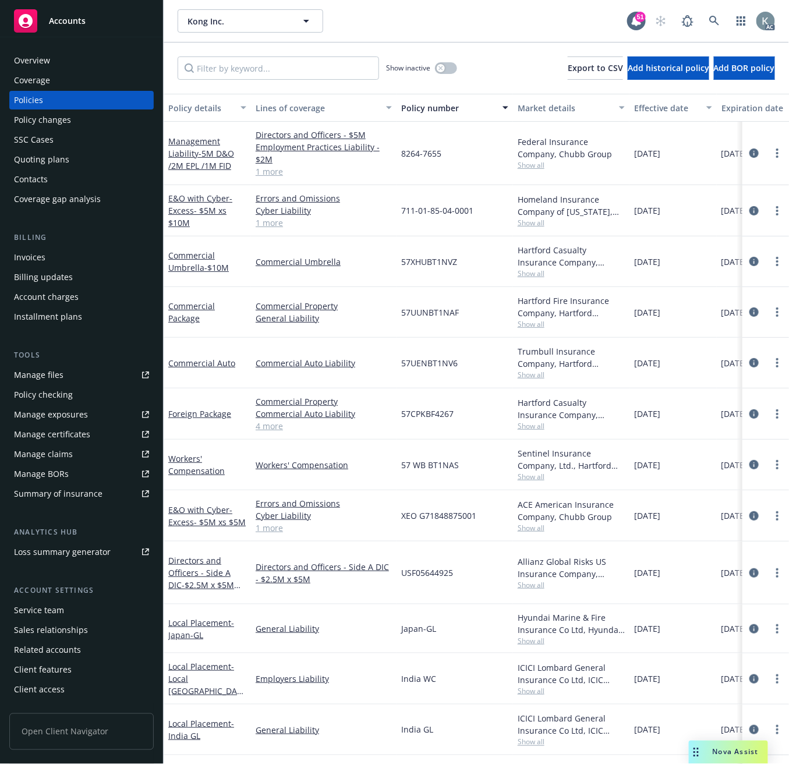
click at [30, 256] on div "Invoices" at bounding box center [29, 257] width 31 height 19
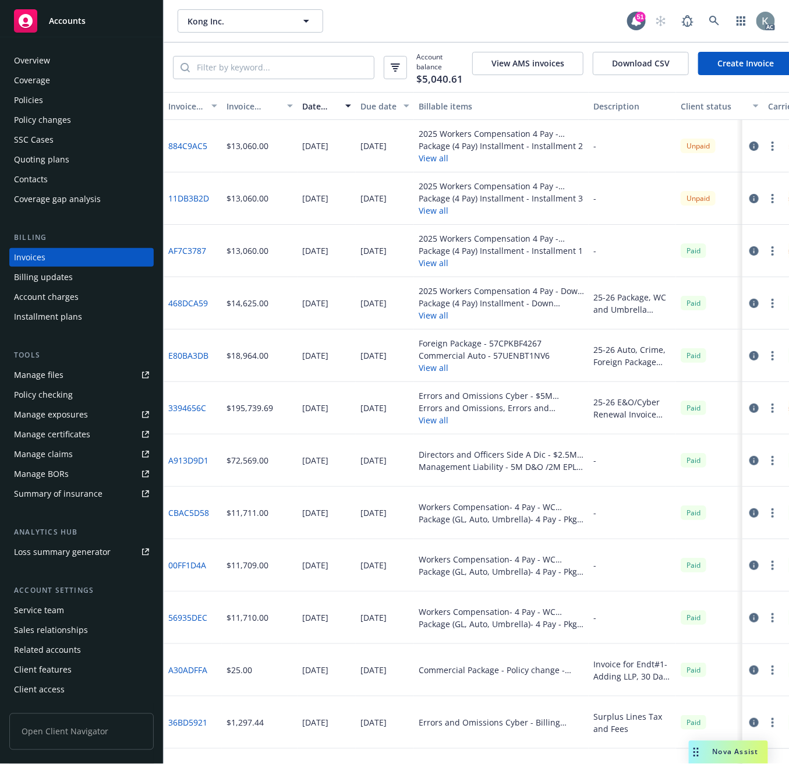
click at [194, 309] on link "468DCA59" at bounding box center [188, 303] width 40 height 12
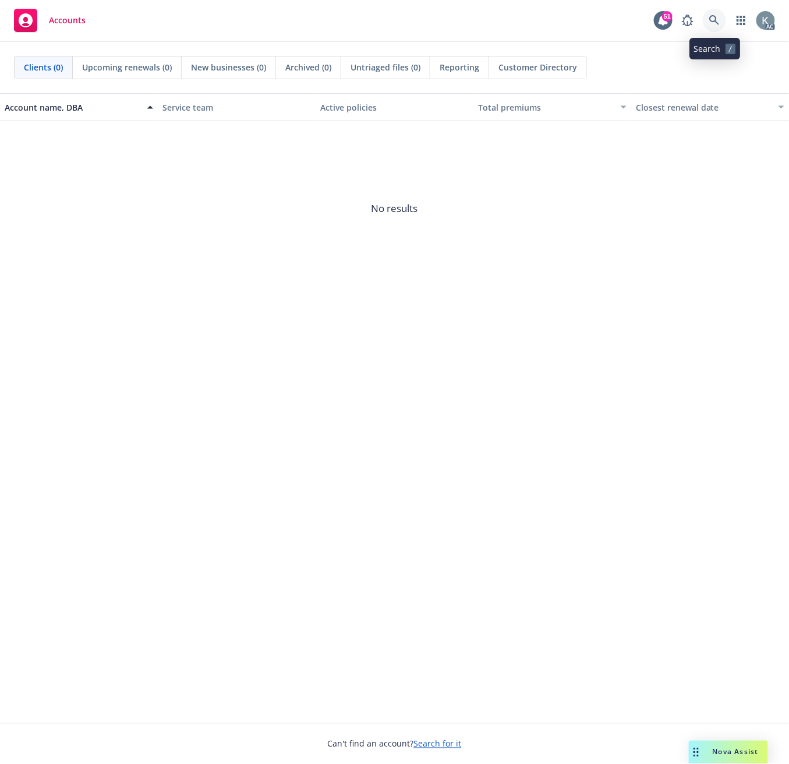
click at [711, 17] on icon at bounding box center [714, 20] width 10 height 10
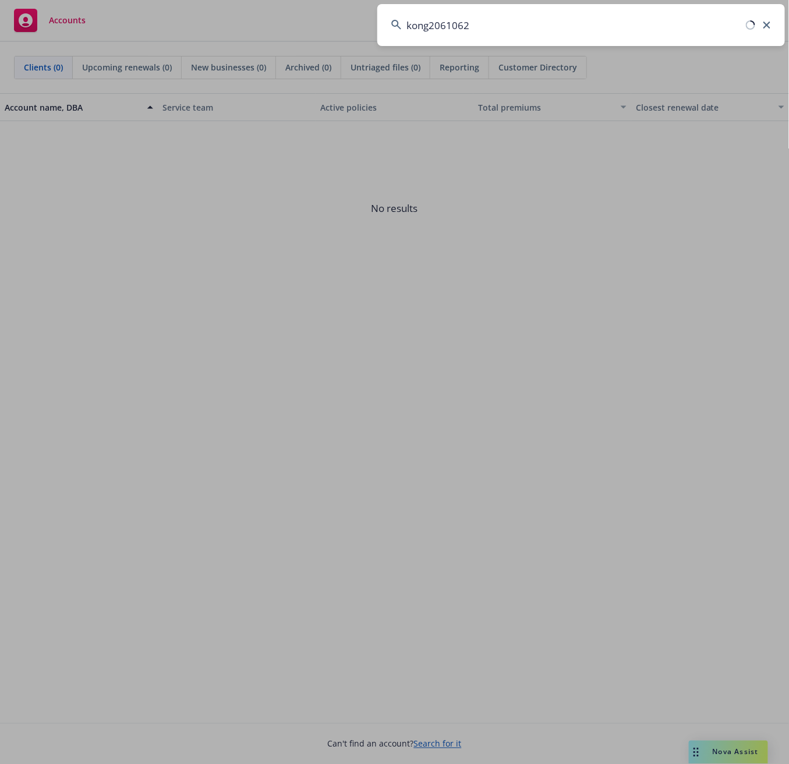
type input "kong20610621"
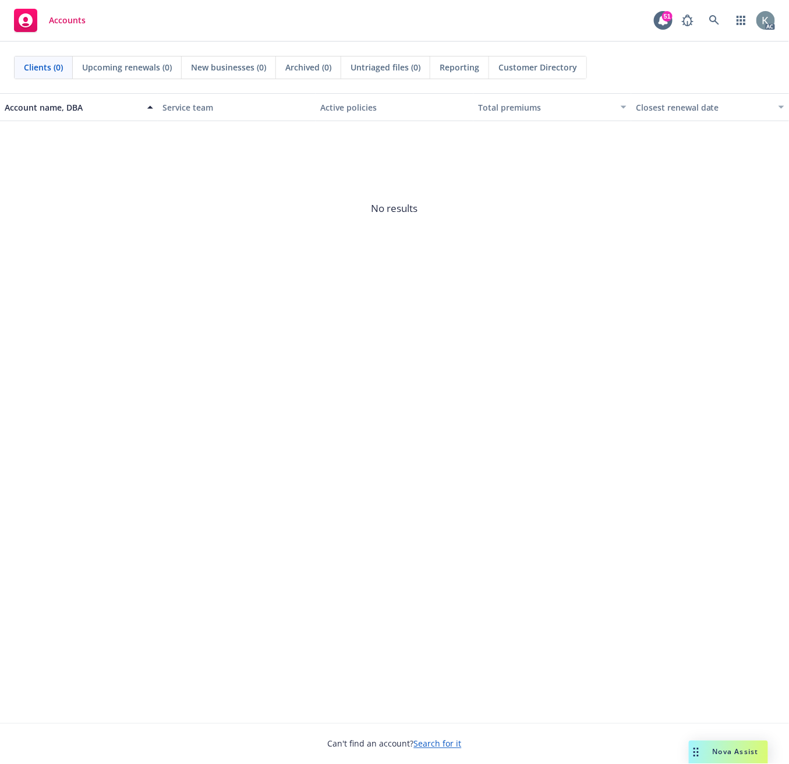
click at [212, 476] on div "Account name, DBA Service team Active policies Total premiums Closest renewal d…" at bounding box center [394, 408] width 789 height 630
